Goal: Use online tool/utility: Utilize a website feature to perform a specific function

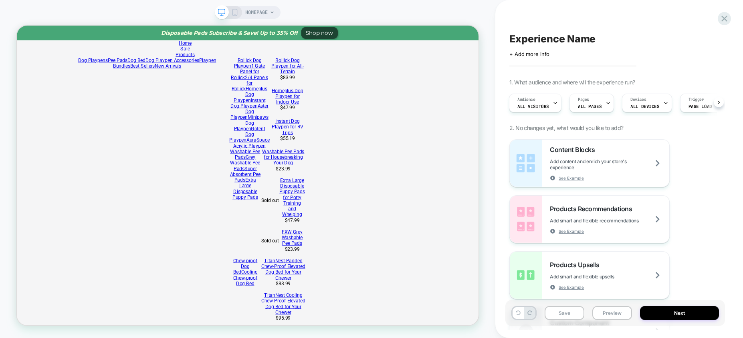
click at [235, 14] on icon at bounding box center [234, 12] width 7 height 7
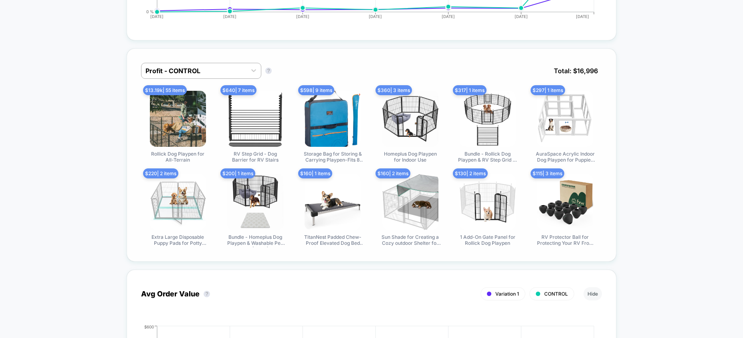
scroll to position [512, 0]
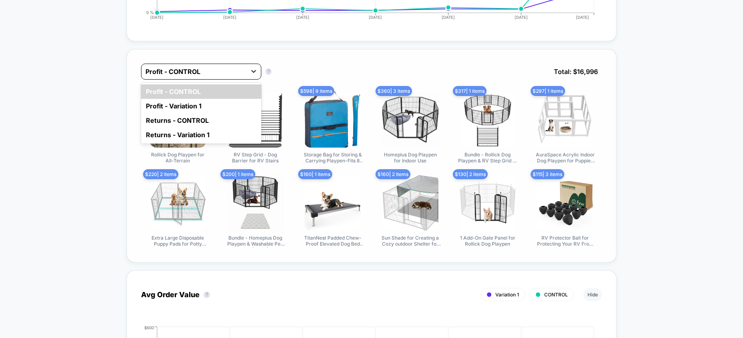
click at [256, 70] on icon at bounding box center [254, 71] width 8 height 8
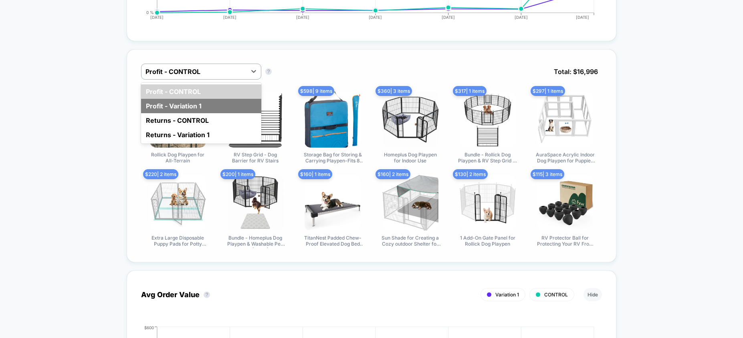
click at [219, 103] on div "Profit - Variation 1" at bounding box center [201, 106] width 120 height 14
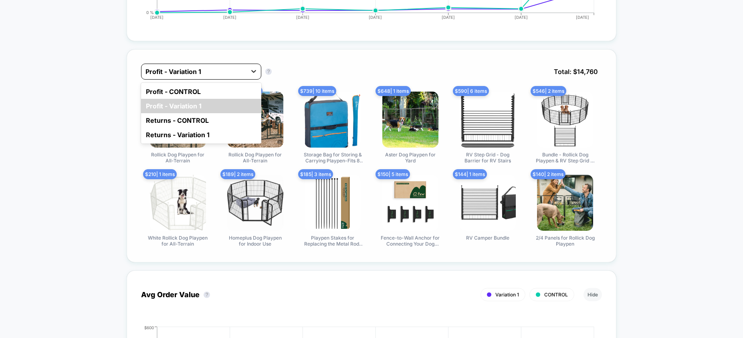
click at [254, 71] on icon at bounding box center [254, 71] width 8 height 8
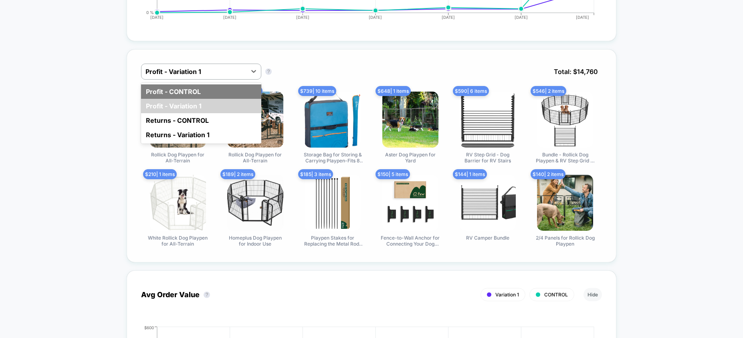
click at [222, 88] on div "Profit - CONTROL" at bounding box center [201, 92] width 120 height 14
